Goal: Transaction & Acquisition: Purchase product/service

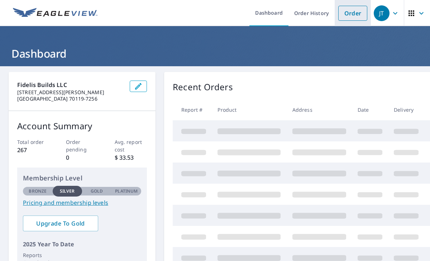
click at [347, 12] on link "Order" at bounding box center [352, 13] width 29 height 15
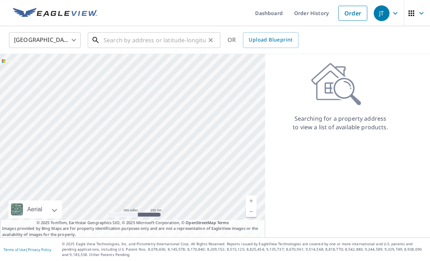
click at [178, 38] on input "text" at bounding box center [154, 40] width 102 height 20
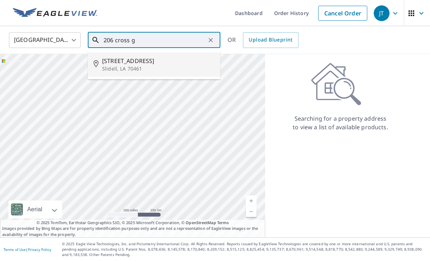
click at [155, 63] on span "[STREET_ADDRESS]" at bounding box center [158, 61] width 112 height 9
type input "[STREET_ADDRESS]"
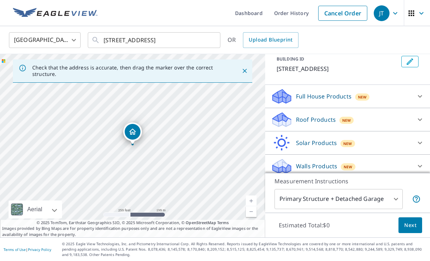
scroll to position [48, 0]
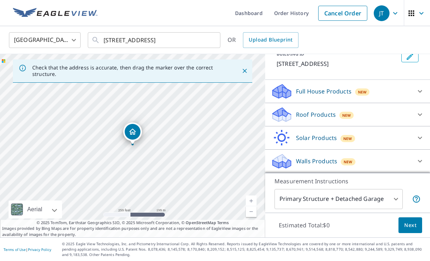
click at [313, 111] on p "Roof Products" at bounding box center [316, 114] width 40 height 9
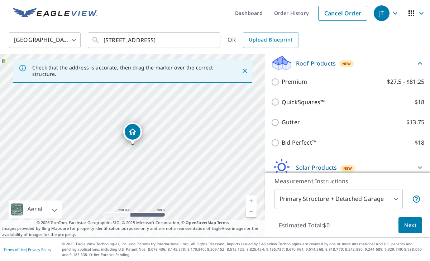
scroll to position [130, 0]
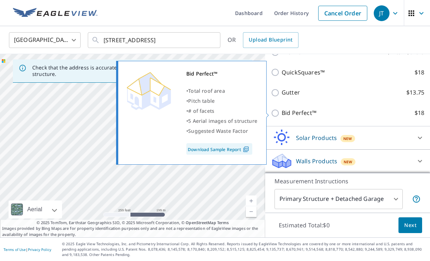
click at [291, 109] on p "Bid Perfect™" at bounding box center [298, 112] width 35 height 9
click at [281, 109] on input "Bid Perfect™ $18" at bounding box center [276, 113] width 11 height 9
checkbox input "true"
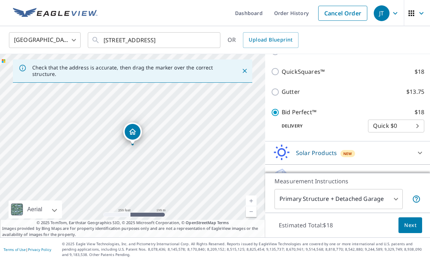
click at [252, 199] on link "Current Level 17, Zoom In" at bounding box center [251, 200] width 11 height 11
click at [252, 199] on link "Current Level 18, Zoom In" at bounding box center [251, 200] width 11 height 11
click at [408, 226] on span "Next" at bounding box center [410, 225] width 12 height 9
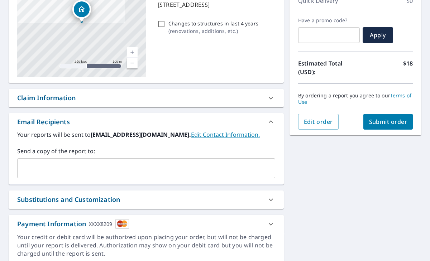
scroll to position [140, 0]
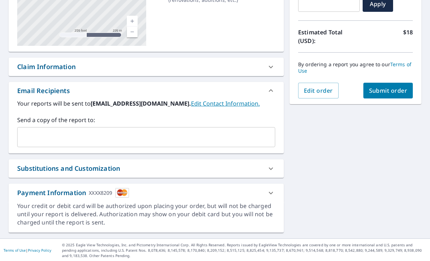
click at [379, 92] on span "Submit order" at bounding box center [388, 91] width 38 height 8
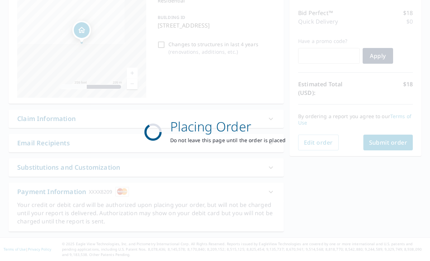
scroll to position [87, 0]
